Goal: Information Seeking & Learning: Learn about a topic

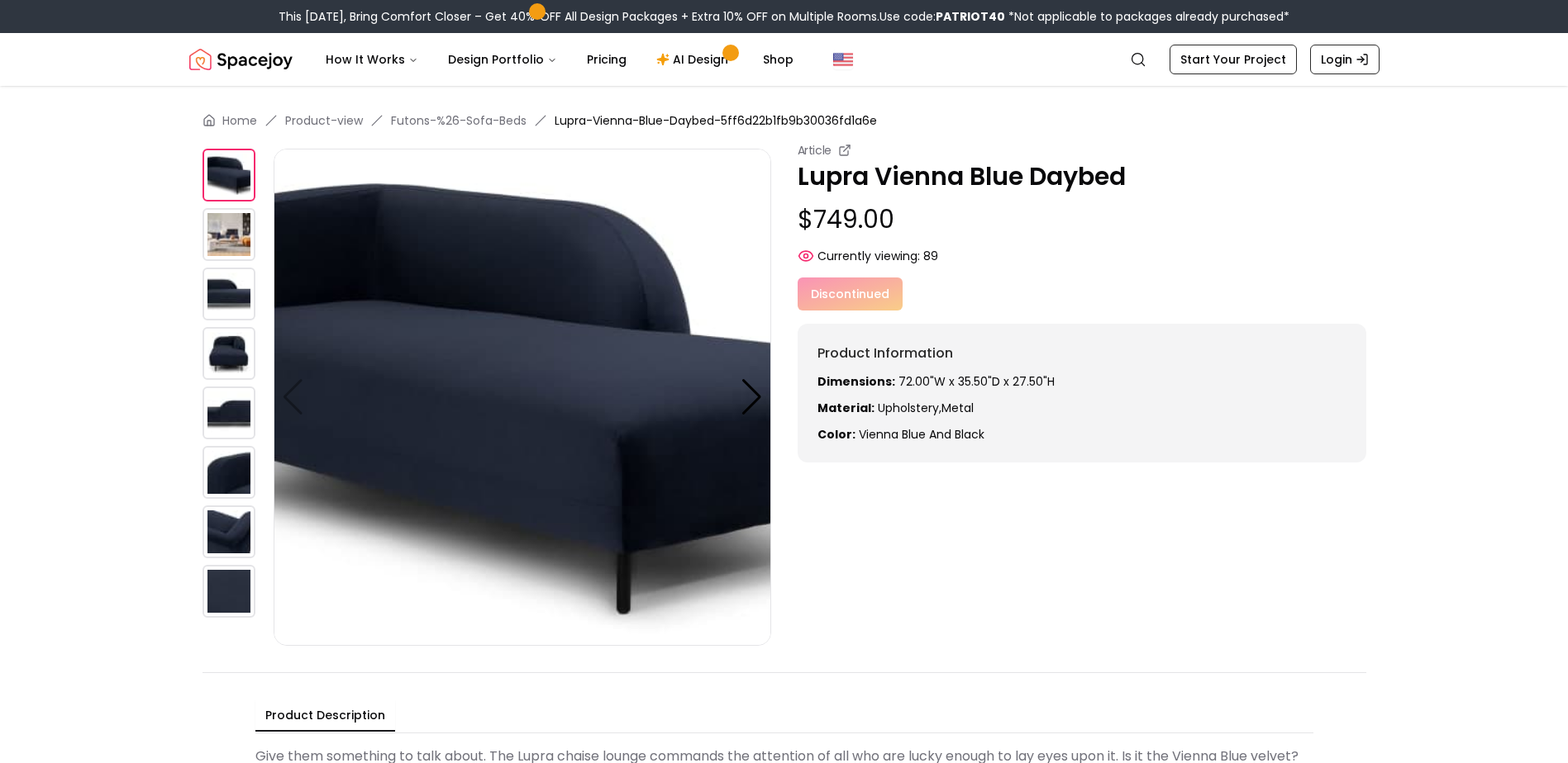
click at [235, 176] on img at bounding box center [229, 175] width 53 height 53
click at [721, 336] on img at bounding box center [522, 397] width 497 height 497
drag, startPoint x: 895, startPoint y: 222, endPoint x: 794, endPoint y: 222, distance: 101.0
click at [794, 222] on div "Article Lupra Vienna Blue Daybed $749.00 Currently viewing: 89 Article Lupra Vi…" at bounding box center [785, 393] width 1164 height 504
copy p "$749.00"
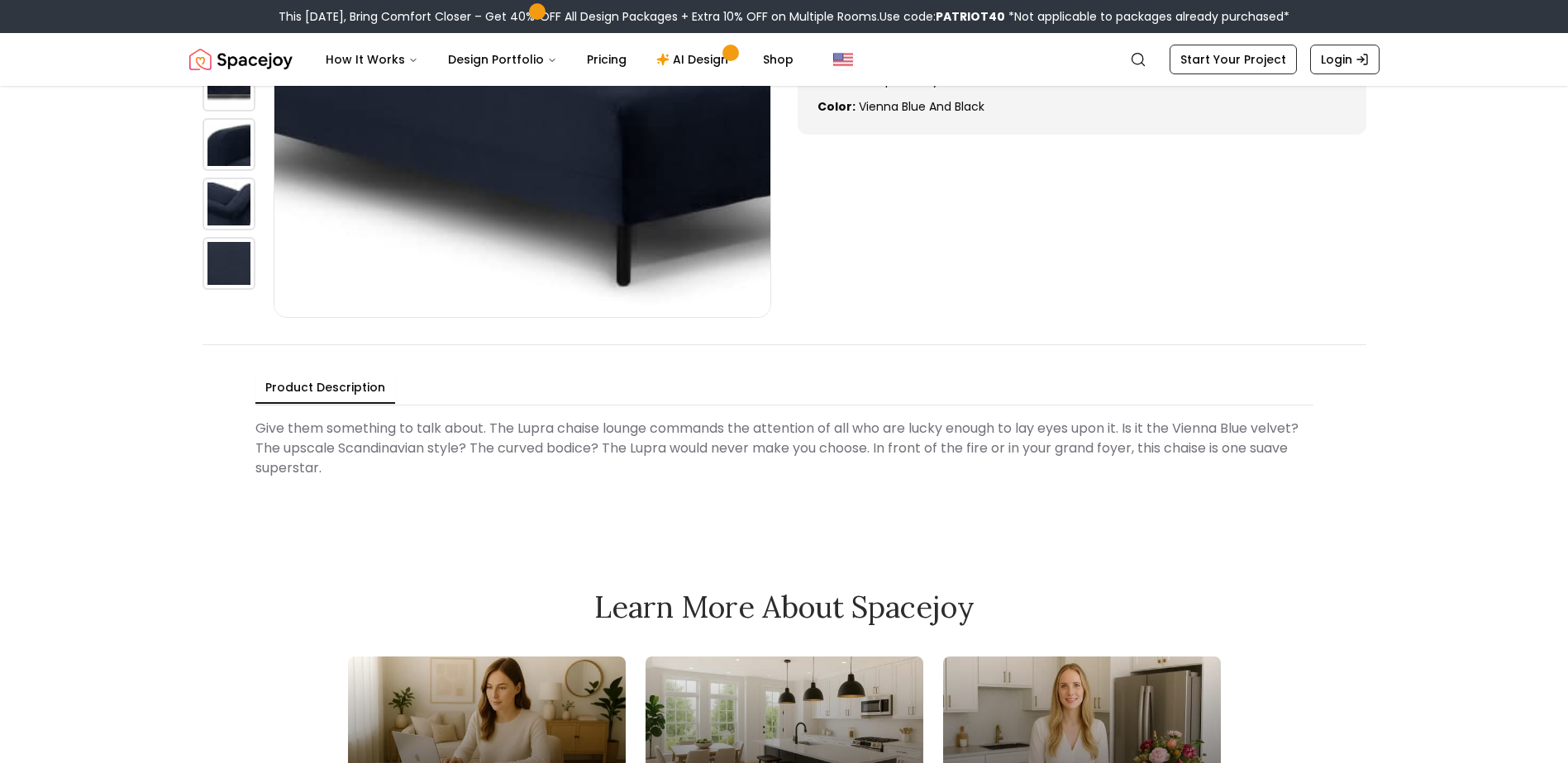
scroll to position [330, 0]
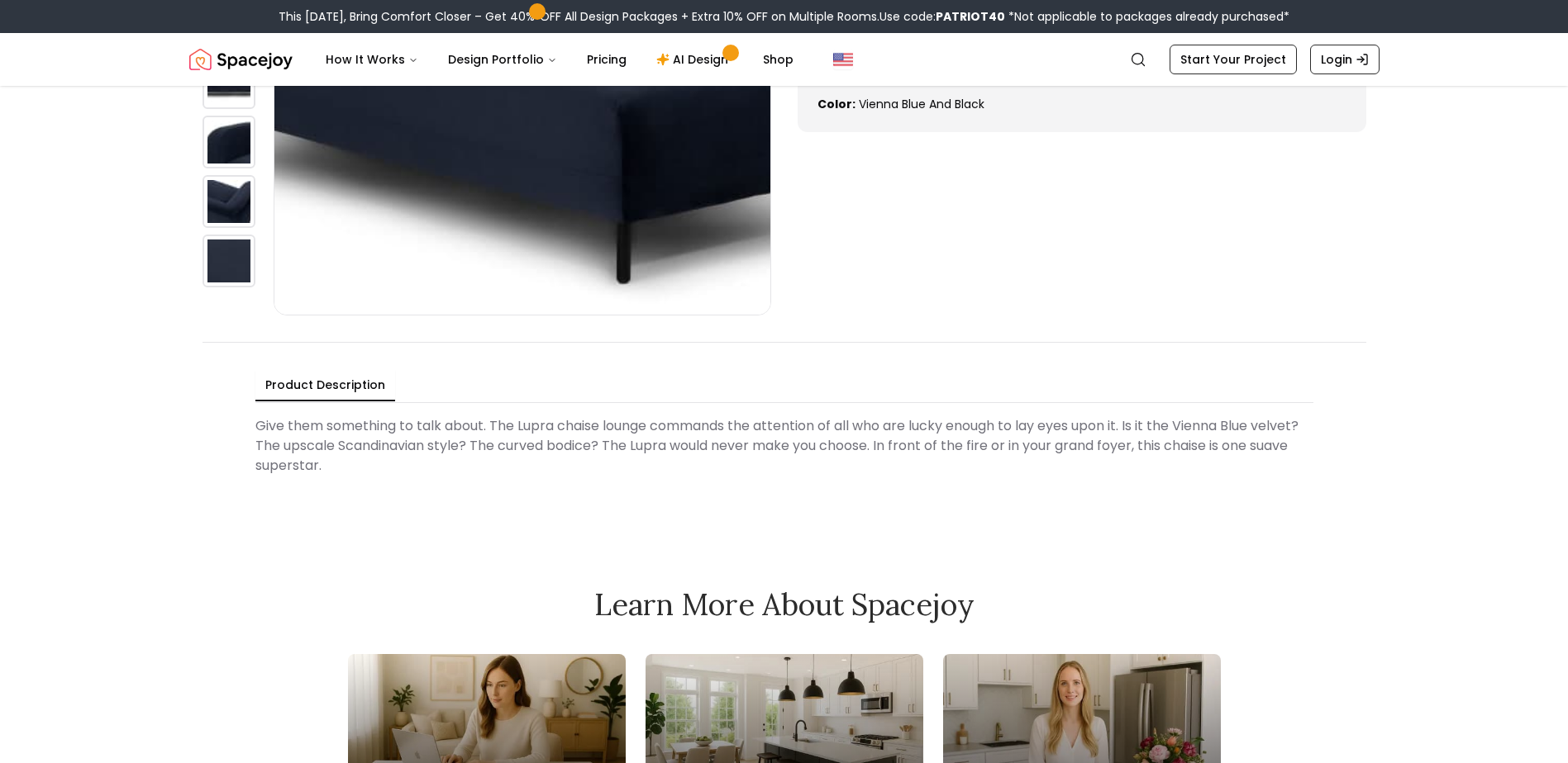
click at [496, 253] on img at bounding box center [522, 67] width 497 height 497
click at [613, 176] on img at bounding box center [522, 67] width 497 height 497
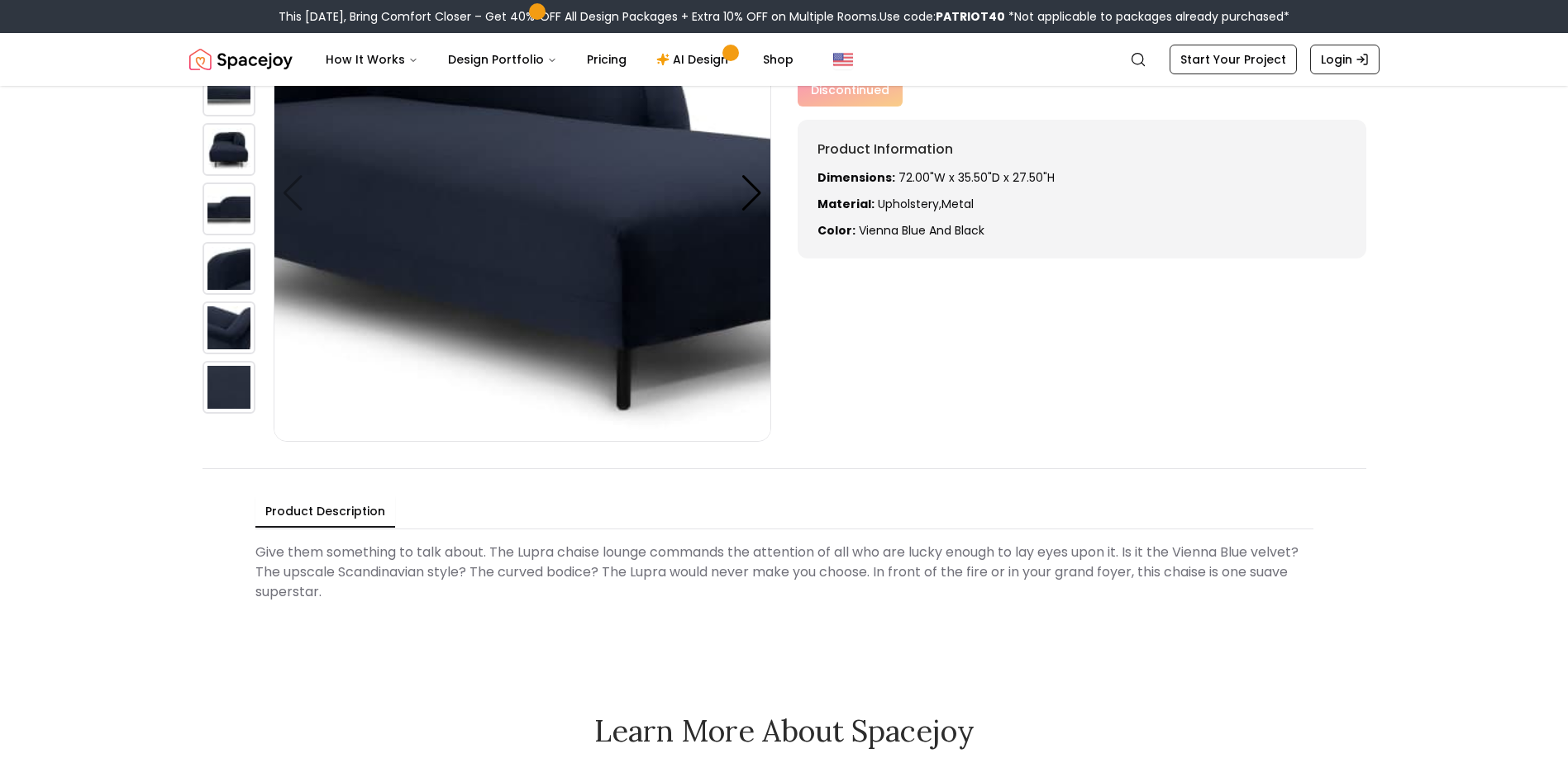
scroll to position [0, 0]
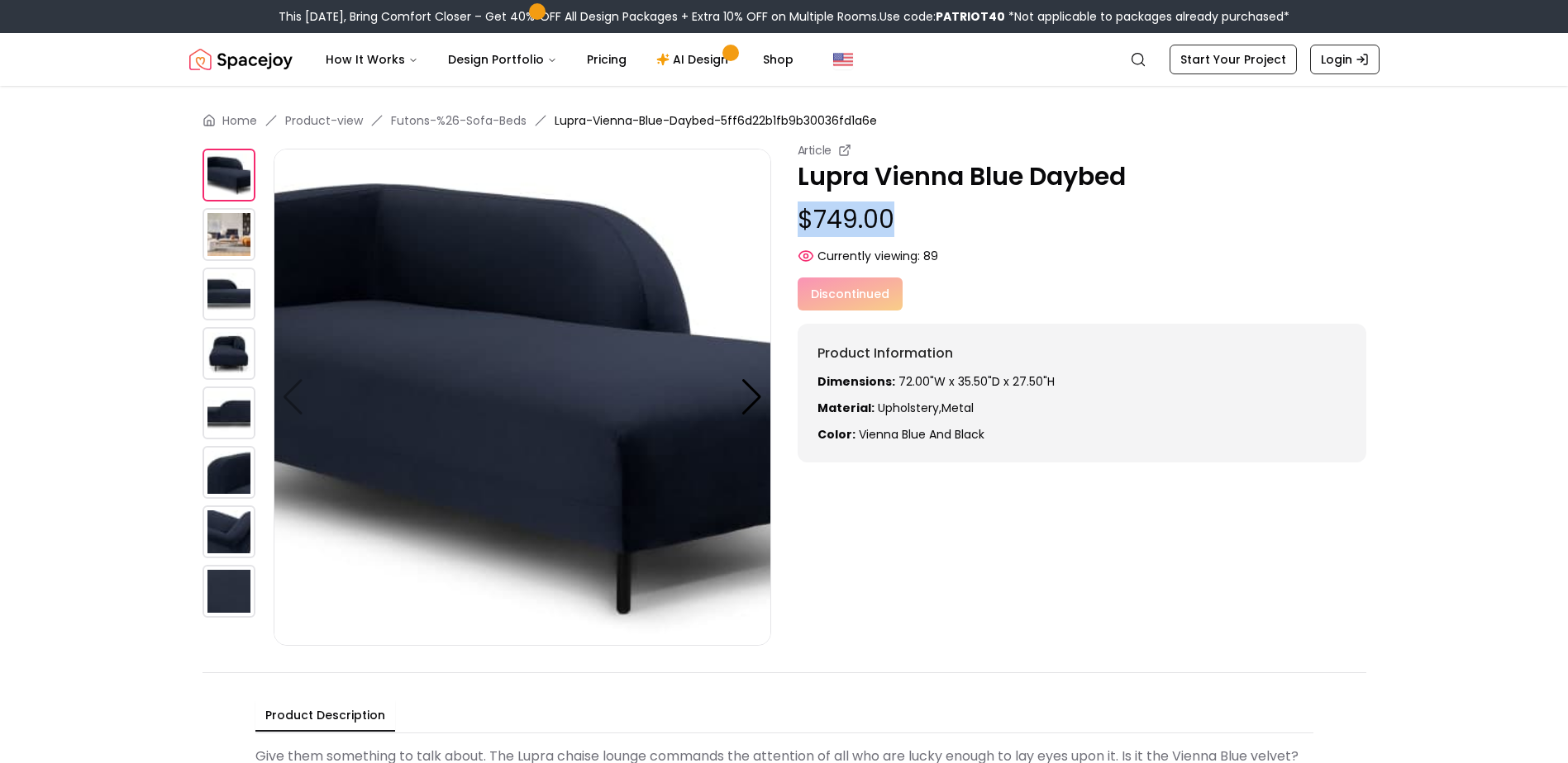
click at [218, 181] on img at bounding box center [229, 175] width 53 height 53
click at [237, 257] on img at bounding box center [229, 234] width 53 height 53
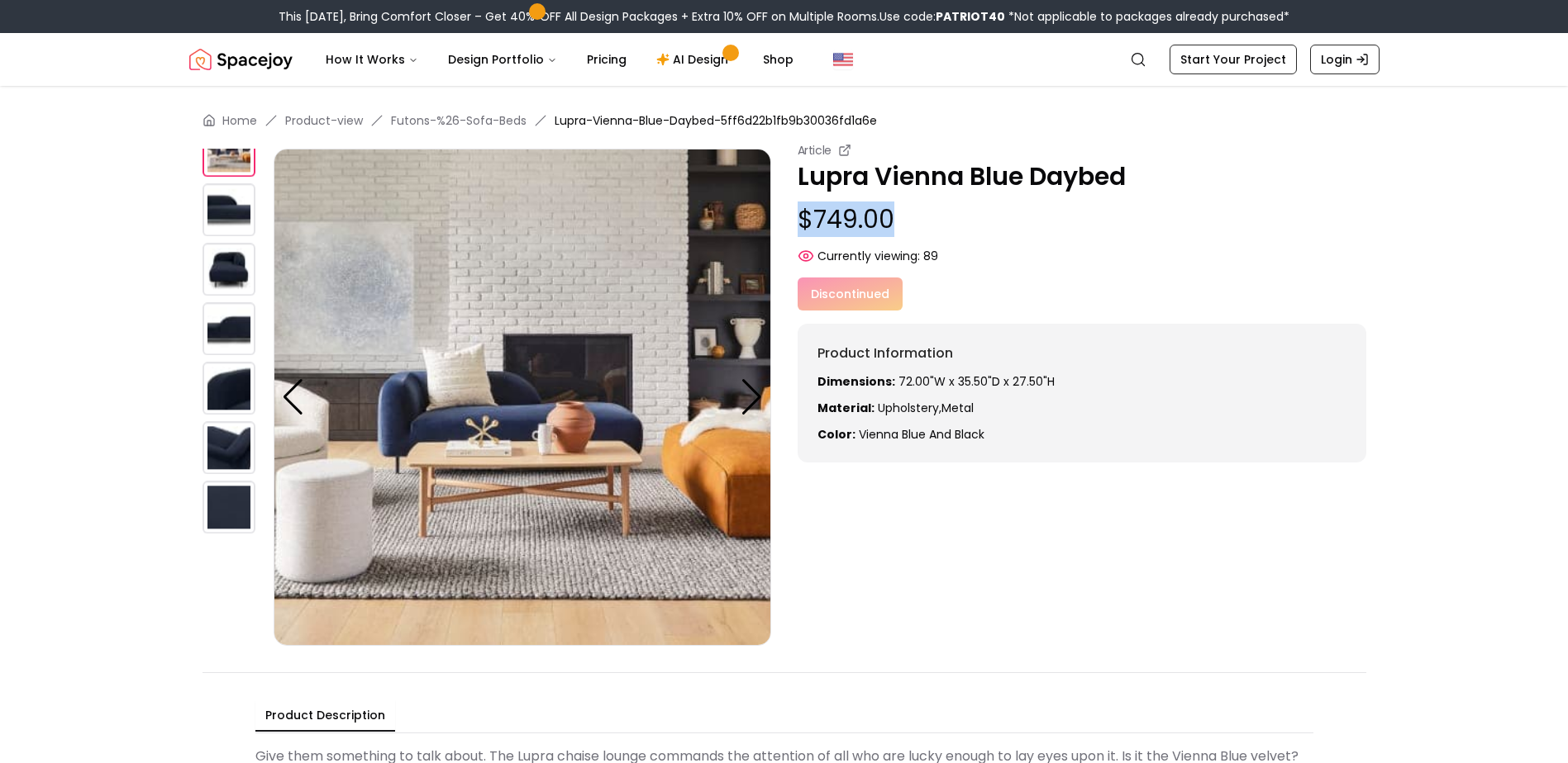
click at [239, 328] on img at bounding box center [229, 328] width 53 height 53
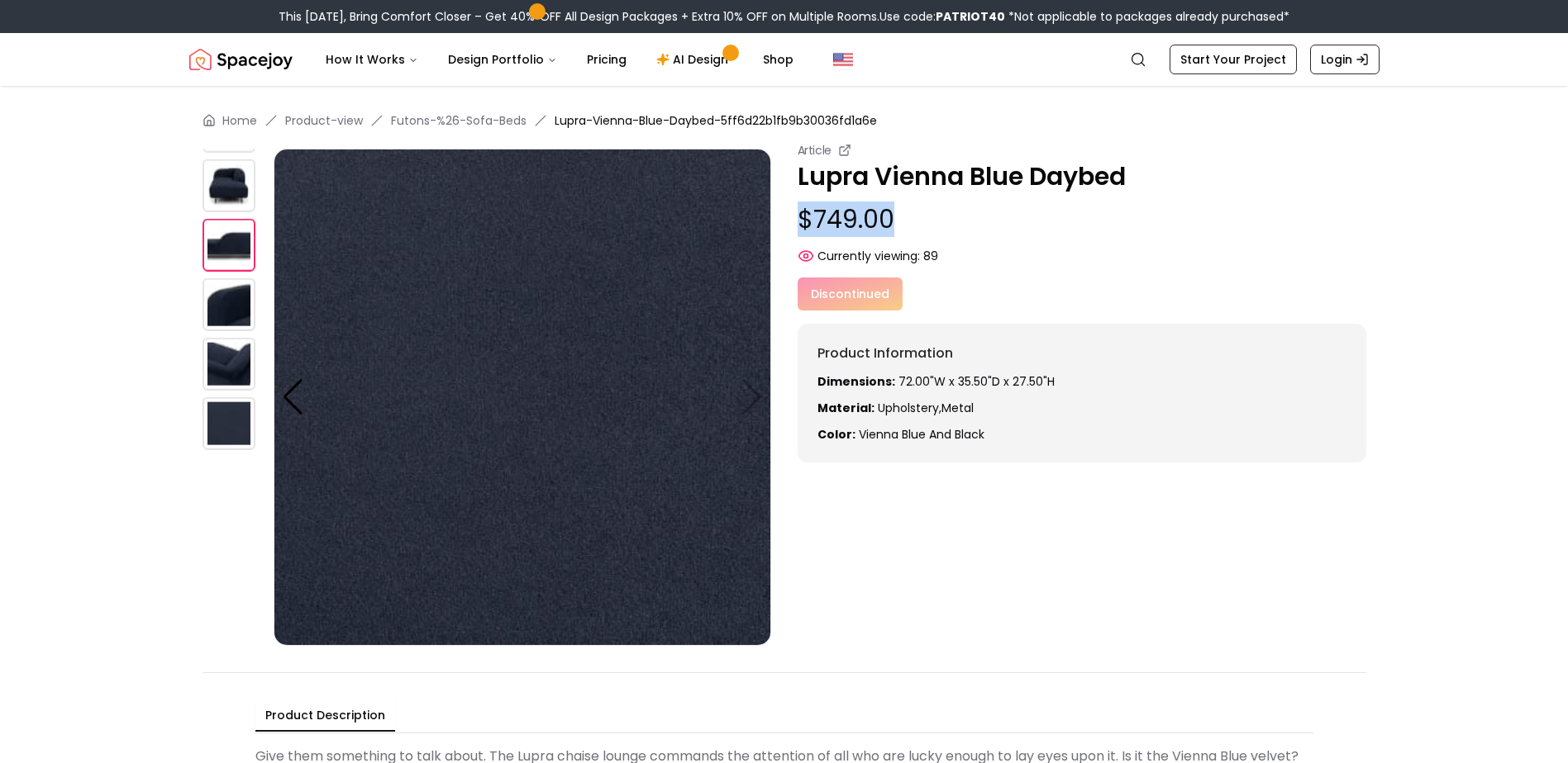
click at [233, 354] on img at bounding box center [229, 364] width 53 height 53
click at [234, 300] on img at bounding box center [229, 305] width 53 height 53
click at [239, 371] on img at bounding box center [229, 364] width 53 height 53
click at [240, 420] on img at bounding box center [229, 423] width 53 height 53
click at [656, 364] on img at bounding box center [522, 397] width 497 height 497
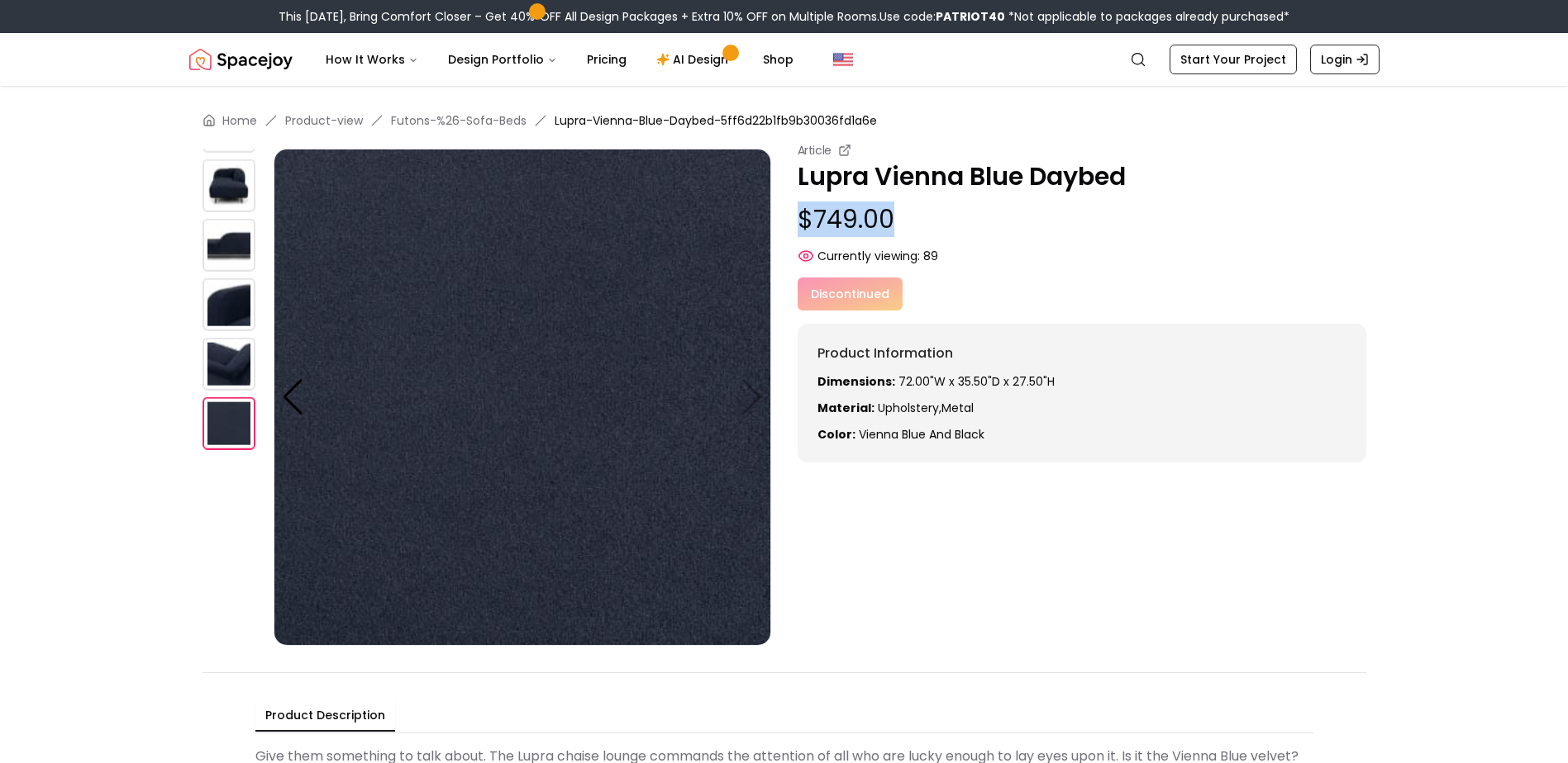
click at [304, 385] on img at bounding box center [522, 397] width 497 height 497
click at [298, 387] on div at bounding box center [293, 397] width 22 height 36
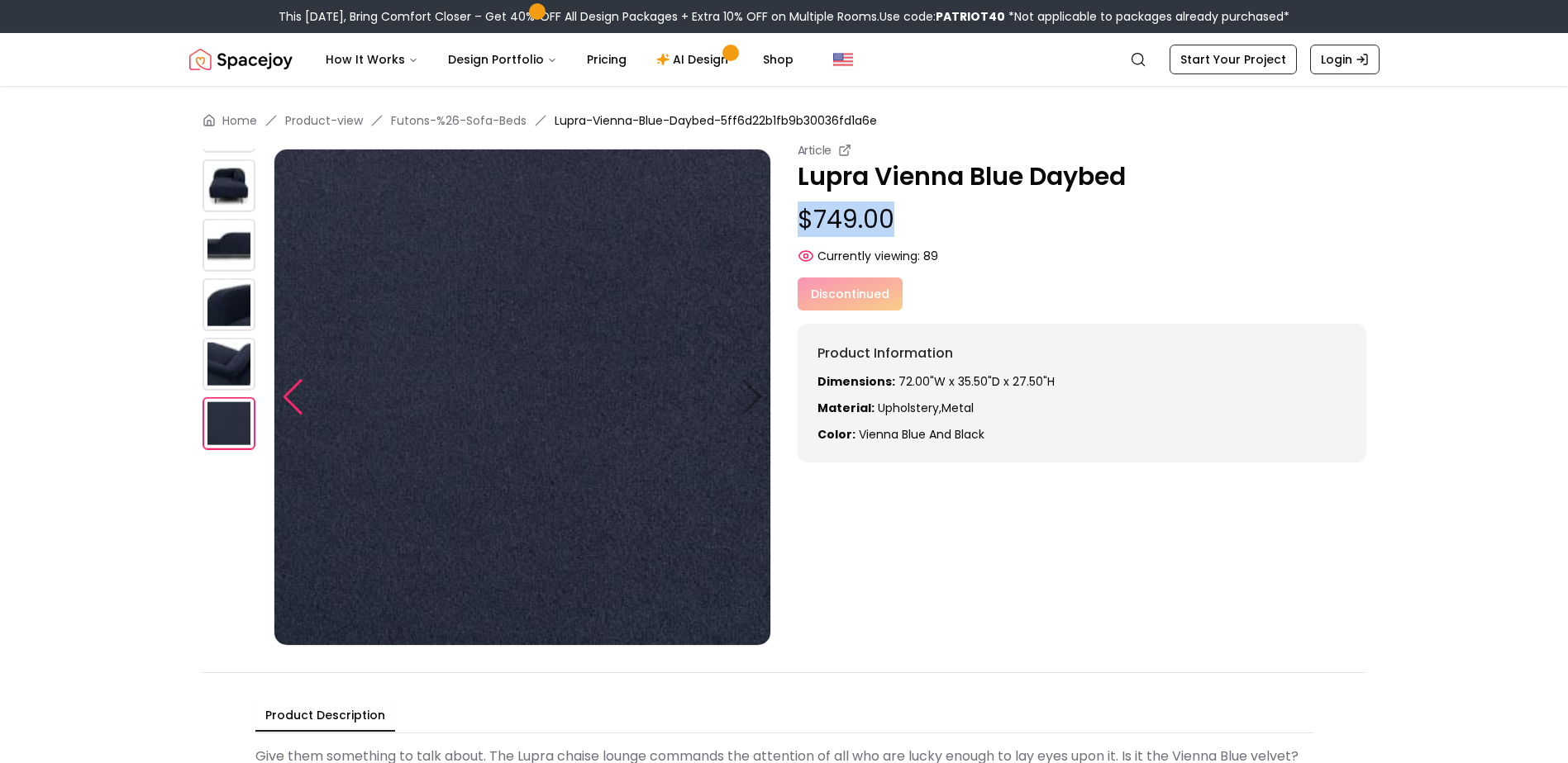
click at [298, 387] on div at bounding box center [293, 397] width 22 height 36
click at [829, 293] on div "Discontinued" at bounding box center [1082, 293] width 568 height 33
click at [829, 266] on div "Article Lupra Vienna Blue Daybed $749.00 Currently viewing: 89 Discontinued Pro…" at bounding box center [1082, 302] width 568 height 321
click at [627, 279] on img at bounding box center [522, 397] width 497 height 497
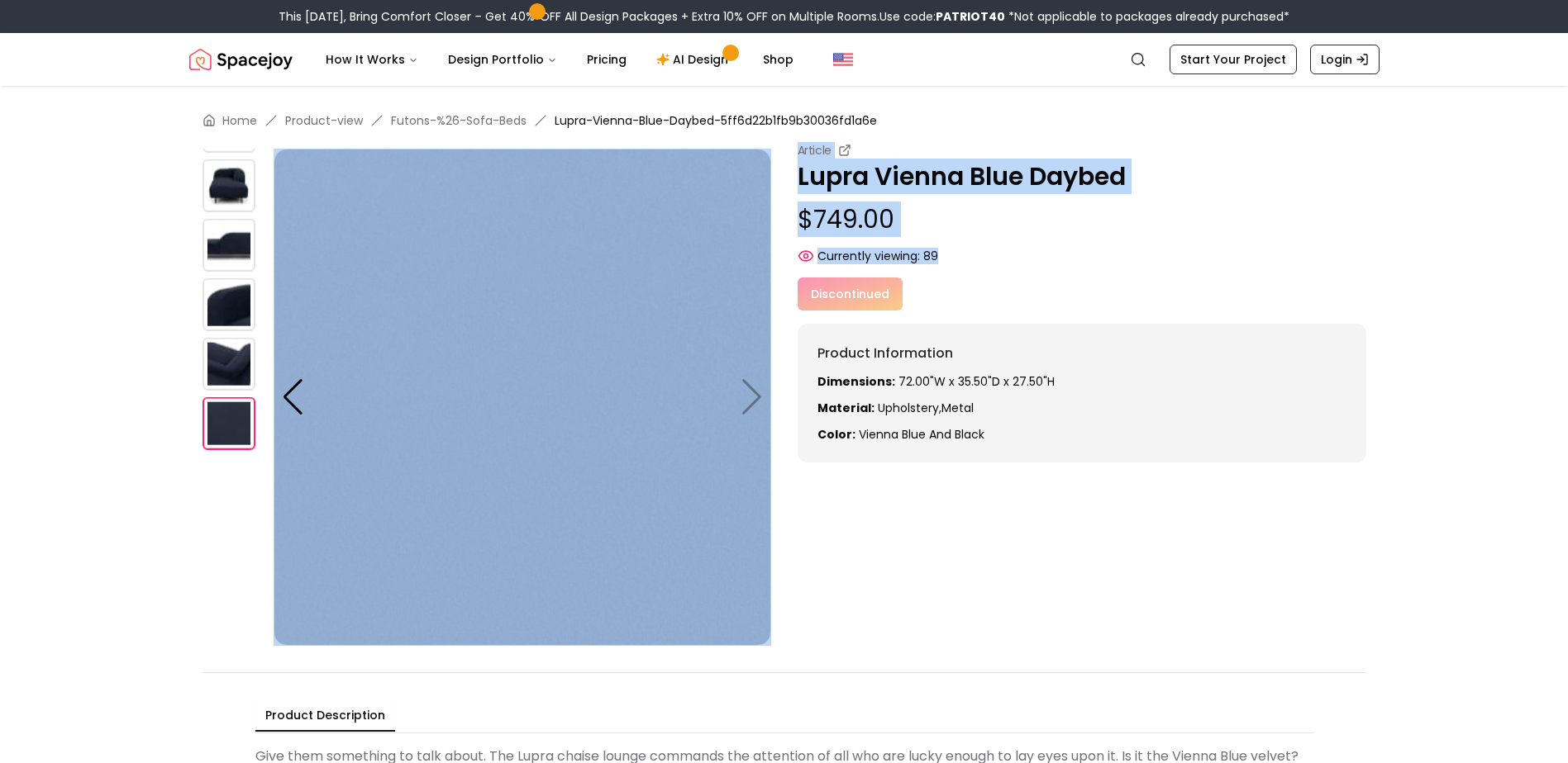
drag, startPoint x: 942, startPoint y: 260, endPoint x: 780, endPoint y: 264, distance: 162.0
click at [780, 264] on div "Article Lupra Vienna Blue Daybed $749.00 Currently viewing: 89 Article Lupra Vi…" at bounding box center [785, 393] width 1164 height 504
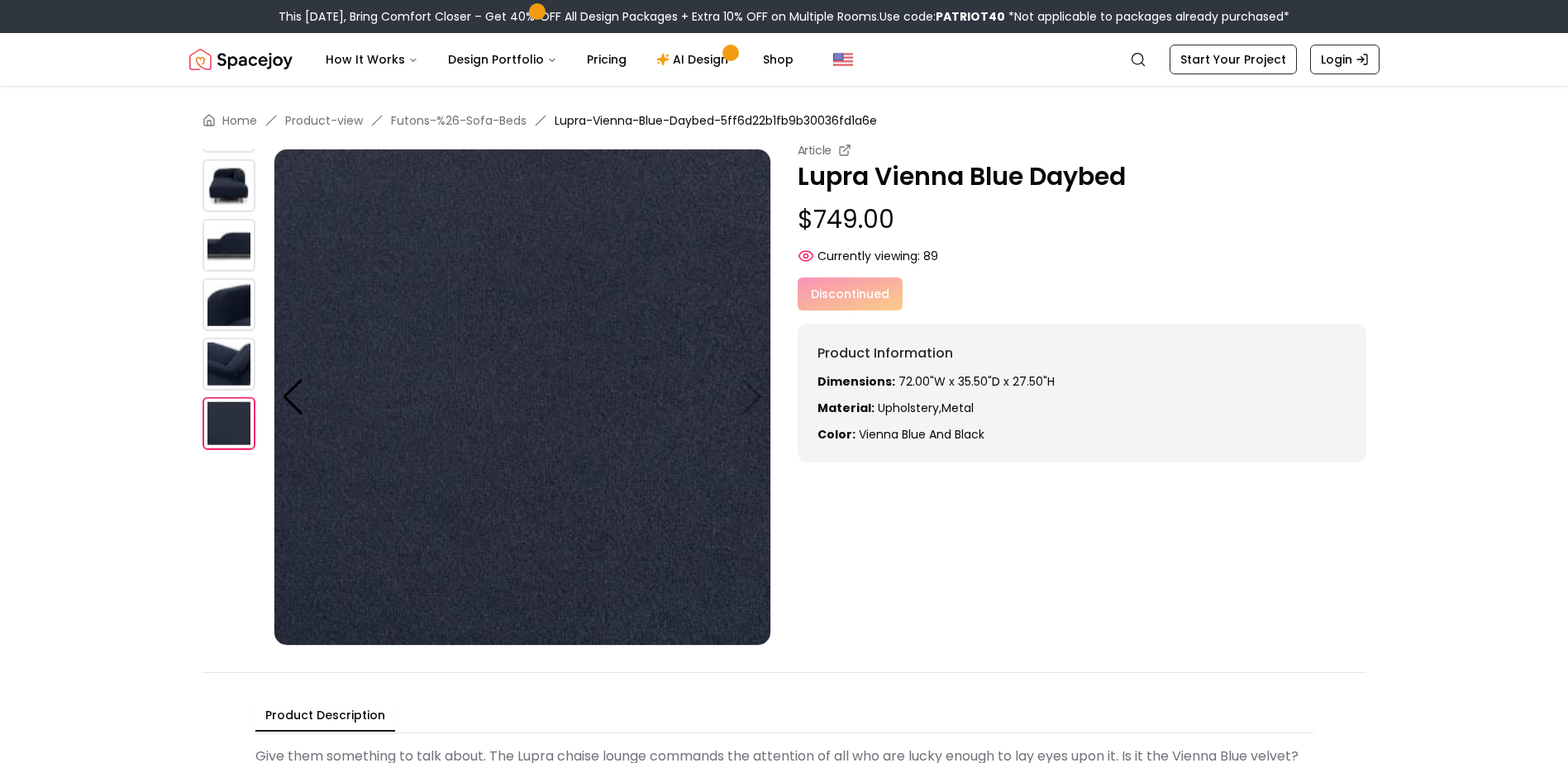
drag, startPoint x: 780, startPoint y: 264, endPoint x: 992, endPoint y: 301, distance: 215.2
click at [992, 301] on div "Discontinued" at bounding box center [1082, 293] width 568 height 33
drag, startPoint x: 900, startPoint y: 387, endPoint x: 1048, endPoint y: 376, distance: 148.4
click at [1048, 376] on p "Dimensions: 72.00"W x 35.50"D x 27.50"H" at bounding box center [1082, 381] width 529 height 16
click at [1048, 376] on p "Dimensions: 72.00"W x 35.50"D x 27.50"H" at bounding box center [1082, 381] width 529 height 16
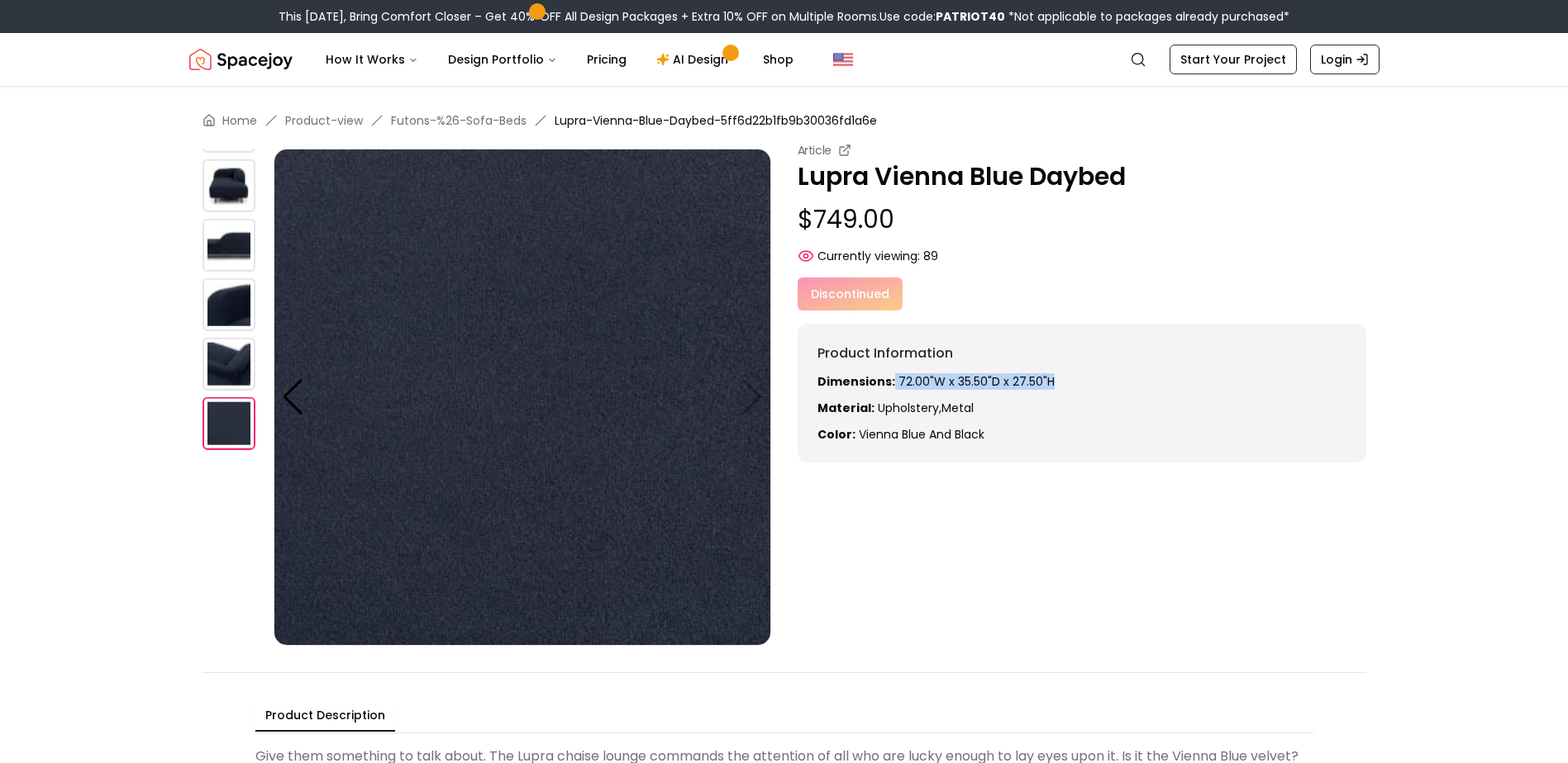
drag, startPoint x: 1052, startPoint y: 378, endPoint x: 892, endPoint y: 379, distance: 160.0
click at [892, 379] on p "Dimensions: 72.00"W x 35.50"D x 27.50"H" at bounding box center [1082, 381] width 529 height 16
click at [907, 444] on div "Product Information Dimensions: 72.00"W x 35.50"D x 27.50"H Material: upholster…" at bounding box center [1082, 393] width 568 height 139
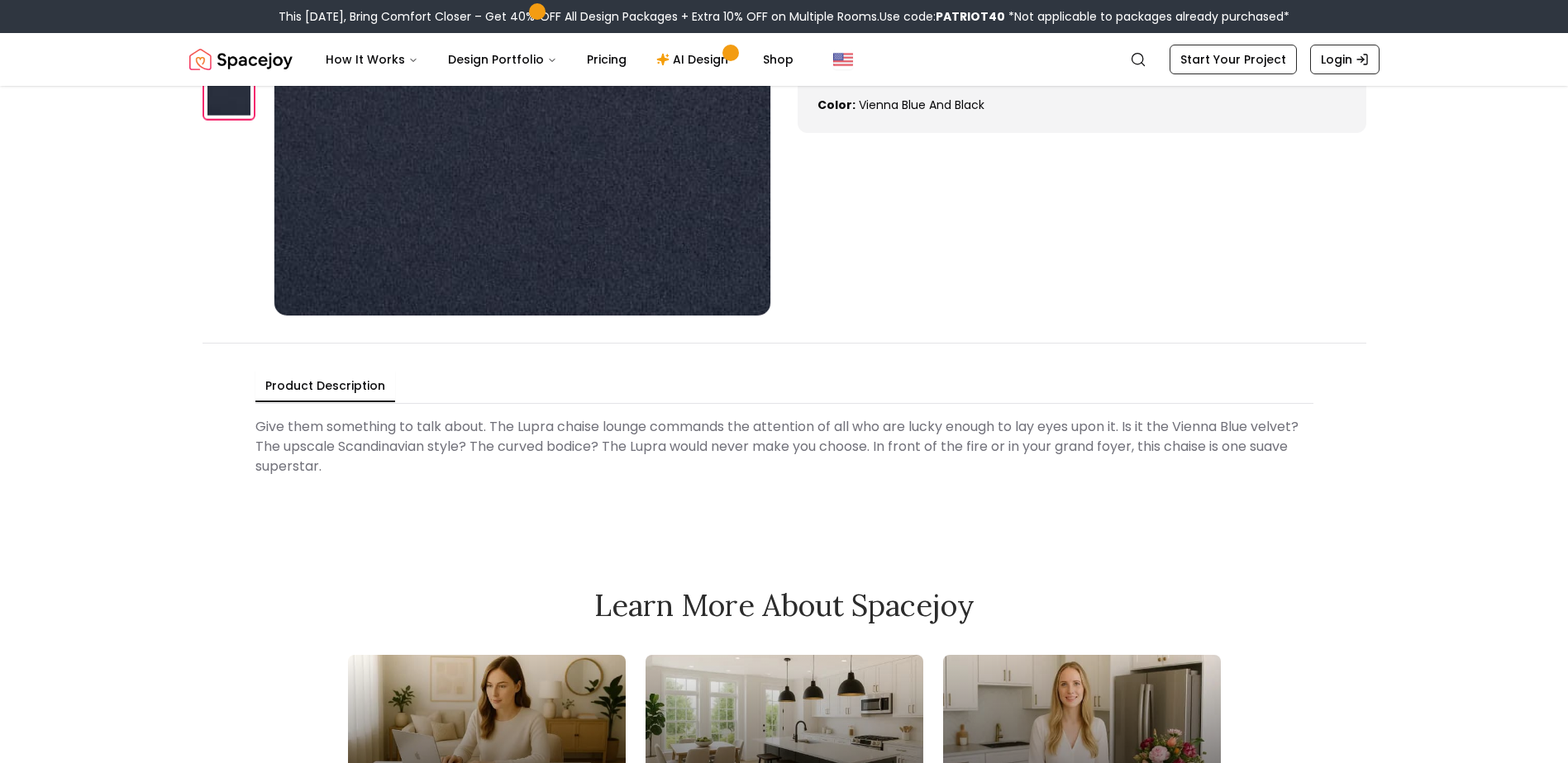
scroll to position [165, 0]
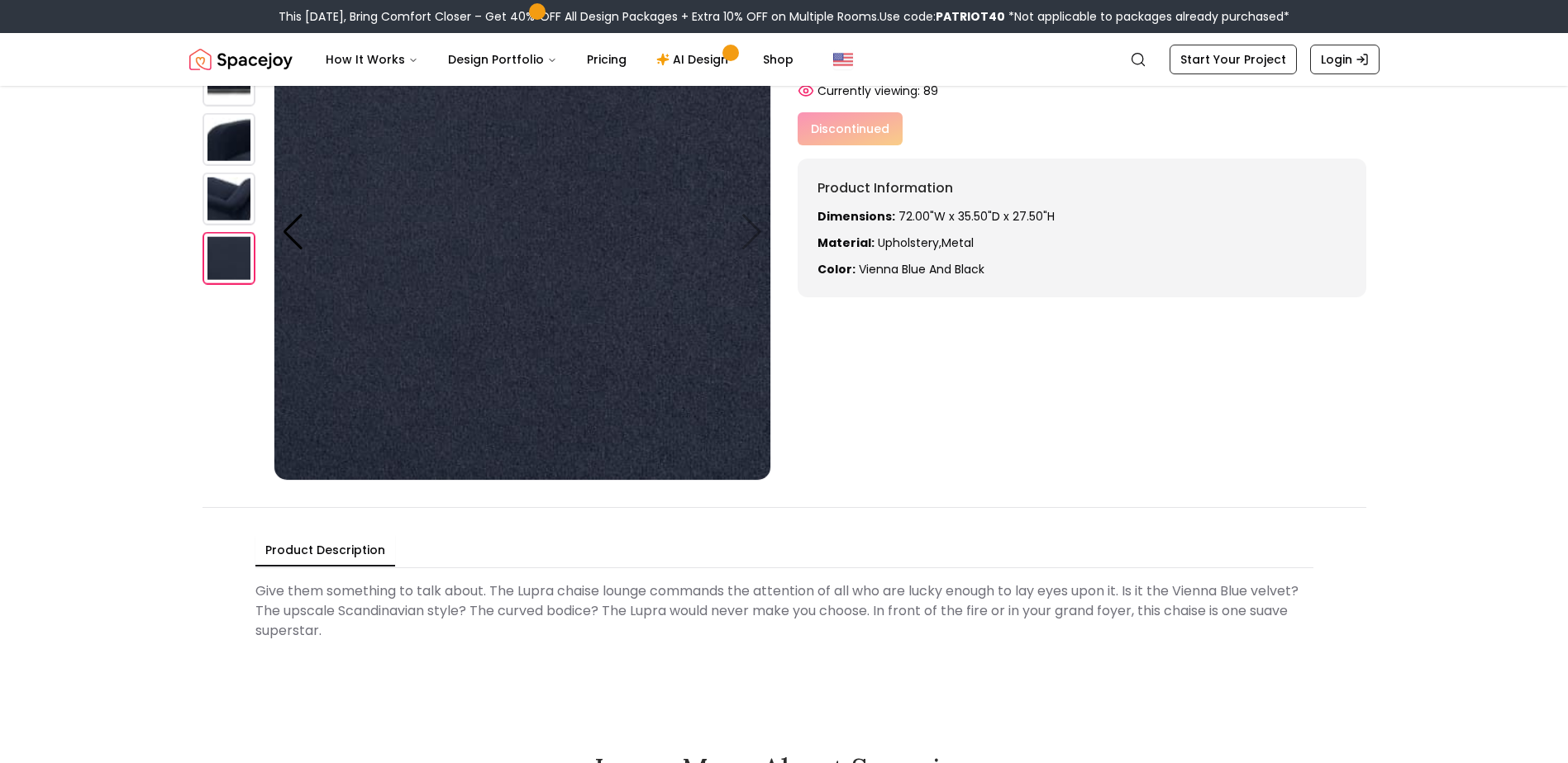
click at [230, 204] on img at bounding box center [229, 199] width 53 height 53
click at [289, 237] on div at bounding box center [293, 232] width 22 height 36
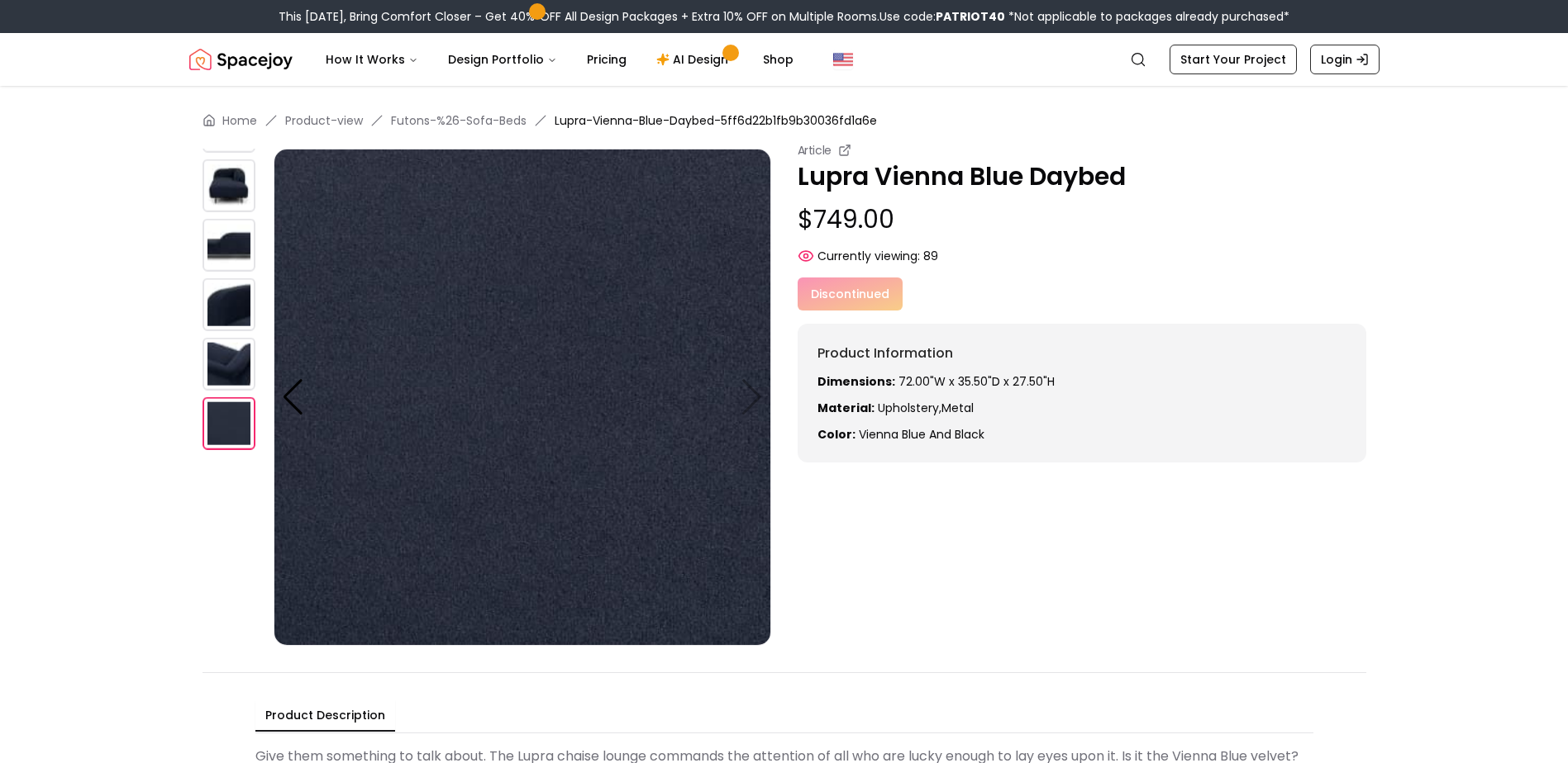
click at [685, 133] on div "Home Product-view Futons-%26-Sofa-Beds Lupra-[GEOGRAPHIC_DATA]-Blue-Daybed-5ff6…" at bounding box center [784, 462] width 1269 height 754
click at [691, 126] on span "Lupra-Vienna-Blue-Daybed-5ff6d22b1fb9b30036fd1a6e" at bounding box center [716, 120] width 323 height 16
drag, startPoint x: 554, startPoint y: 126, endPoint x: 715, endPoint y: 120, distance: 161.1
click at [715, 120] on span "Lupra-Vienna-Blue-Daybed-5ff6d22b1fb9b30036fd1a6e" at bounding box center [716, 120] width 323 height 16
copy span "Lupra-[GEOGRAPHIC_DATA]-Blue-Daybed"
